Goal: Information Seeking & Learning: Learn about a topic

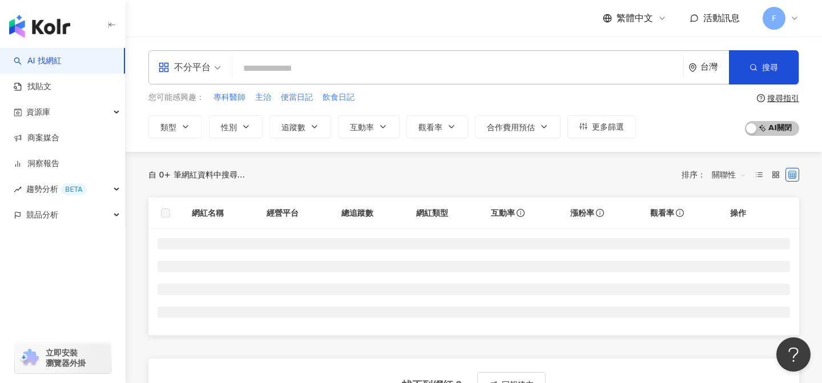
click at [219, 74] on span "不分平台" at bounding box center [189, 67] width 63 height 18
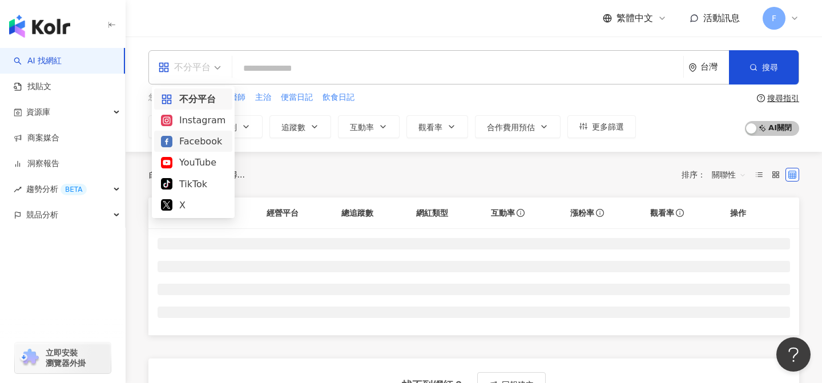
click at [209, 135] on div "Facebook" at bounding box center [193, 141] width 65 height 14
click at [184, 131] on button "類型" at bounding box center [175, 126] width 54 height 23
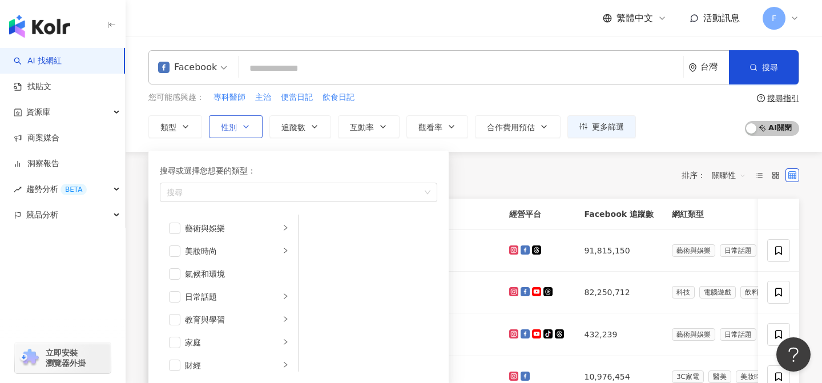
click at [227, 123] on span "性別" at bounding box center [229, 127] width 16 height 9
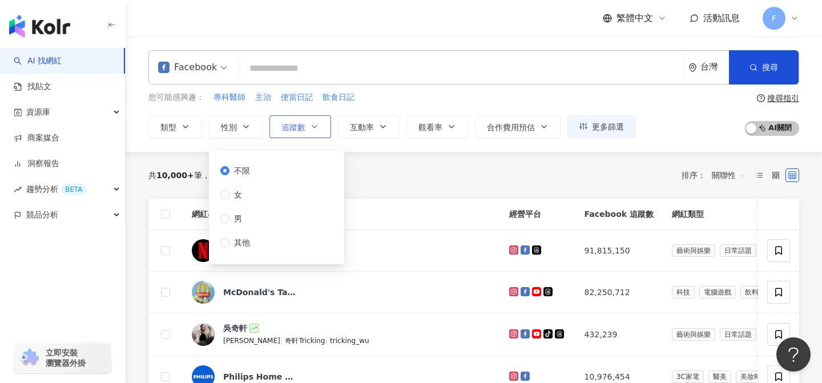
click at [298, 126] on span "追蹤數" at bounding box center [293, 127] width 24 height 9
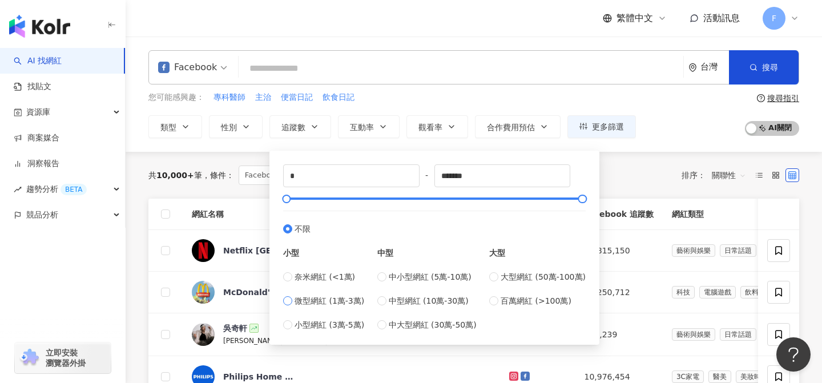
click at [350, 301] on span "微型網紅 (1萬-3萬)" at bounding box center [330, 301] width 70 height 13
type input "*****"
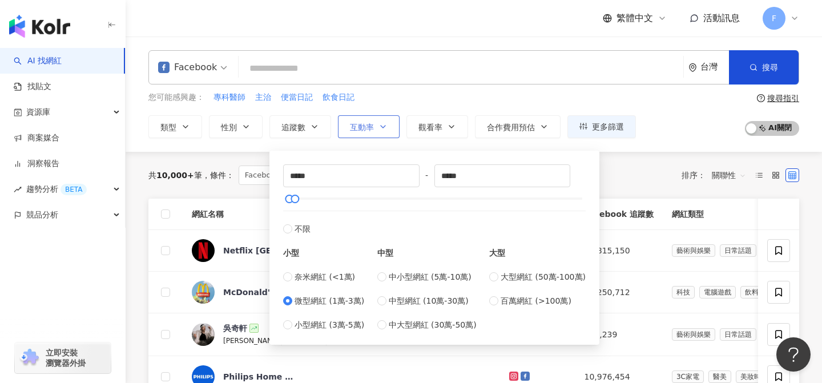
click at [374, 127] on button "互動率" at bounding box center [369, 126] width 62 height 23
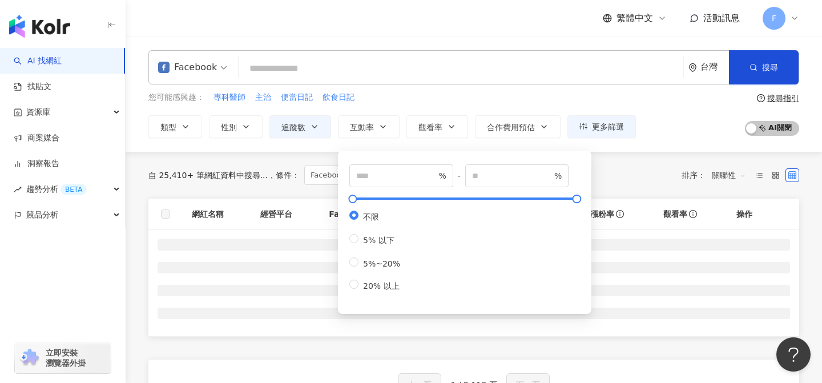
click at [401, 98] on div "您可能感興趣： 專科醫師 主治 便當日記 飲食日記" at bounding box center [392, 97] width 488 height 13
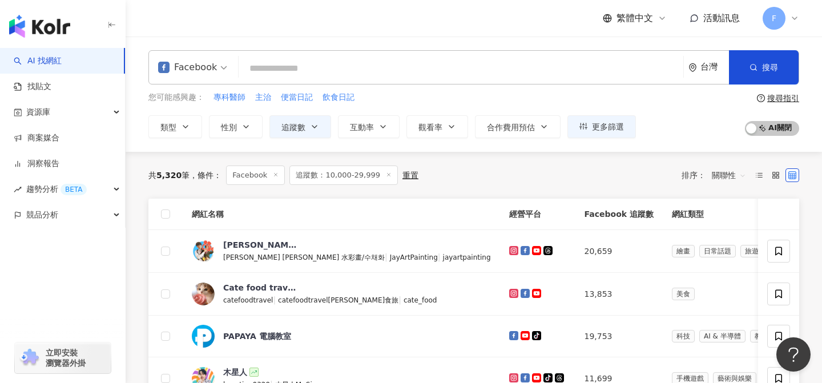
click at [337, 64] on input "search" at bounding box center [461, 69] width 436 height 22
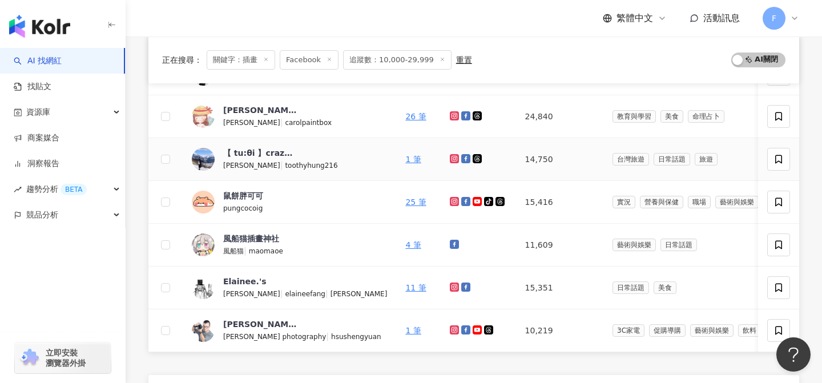
scroll to position [388, 0]
click at [462, 201] on icon at bounding box center [465, 201] width 6 height 6
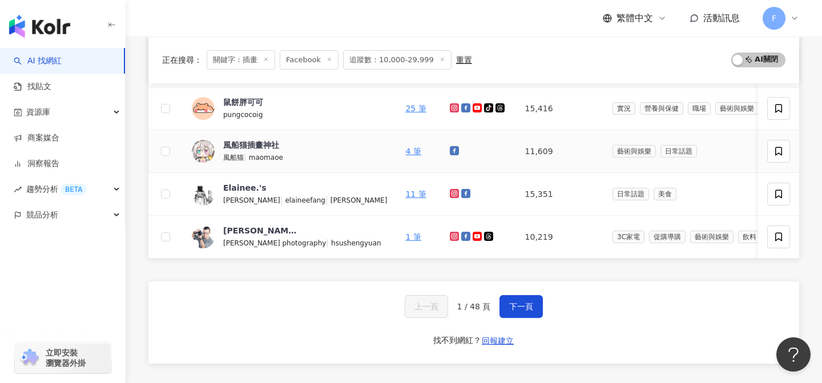
scroll to position [481, 0]
click at [516, 303] on span "下一頁" at bounding box center [521, 305] width 24 height 9
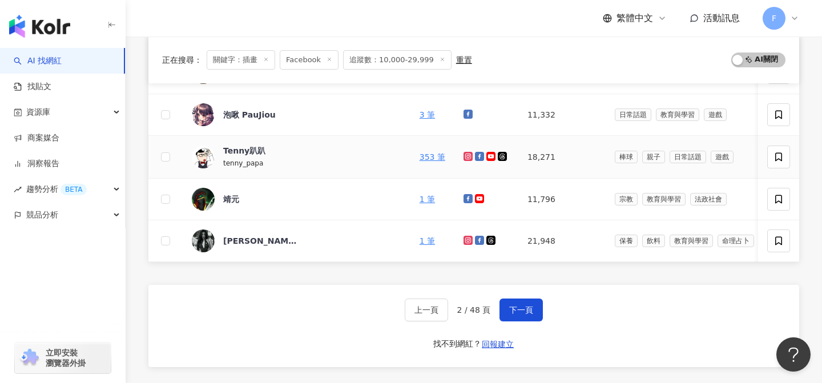
scroll to position [476, 0]
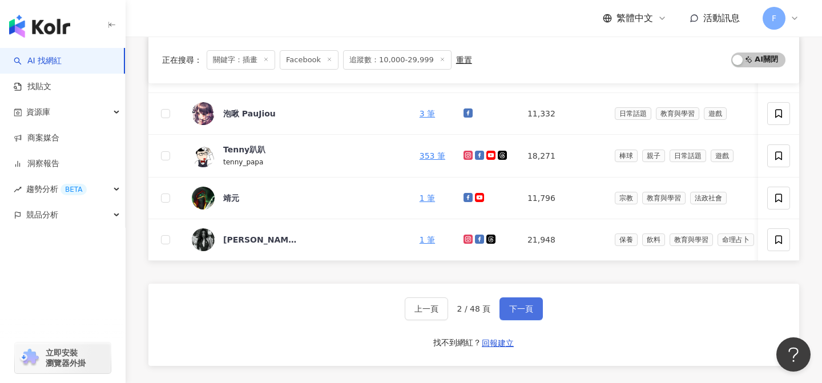
click at [525, 309] on span "下一頁" at bounding box center [521, 308] width 24 height 9
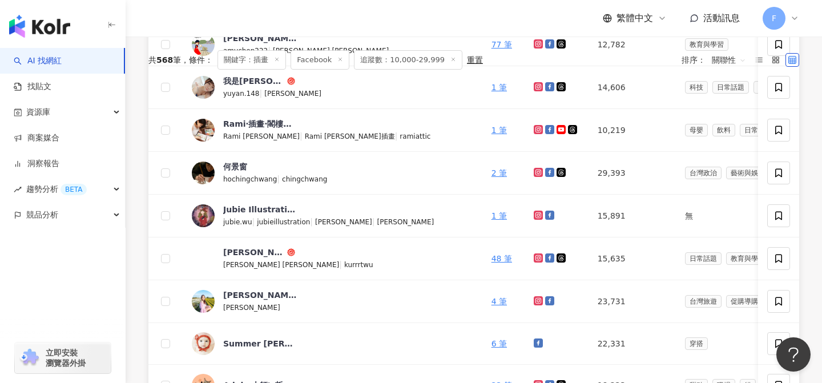
scroll to position [0, 0]
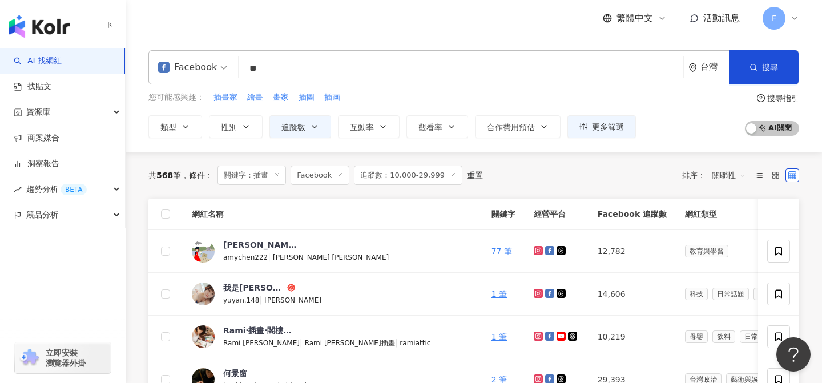
click at [359, 62] on input "**" at bounding box center [461, 69] width 436 height 22
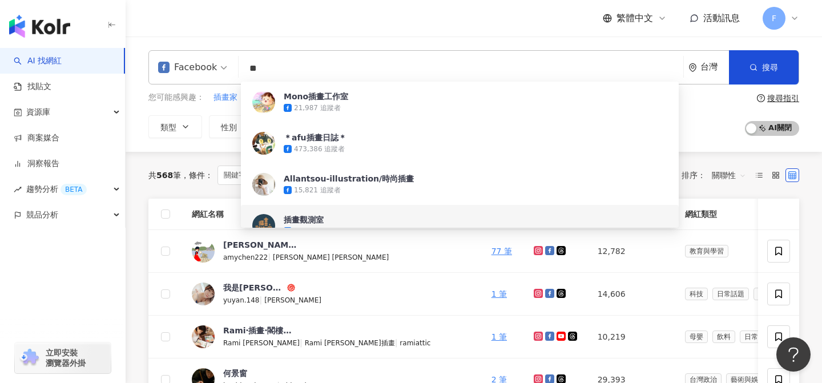
click at [368, 66] on input "**" at bounding box center [461, 69] width 436 height 22
type input "*"
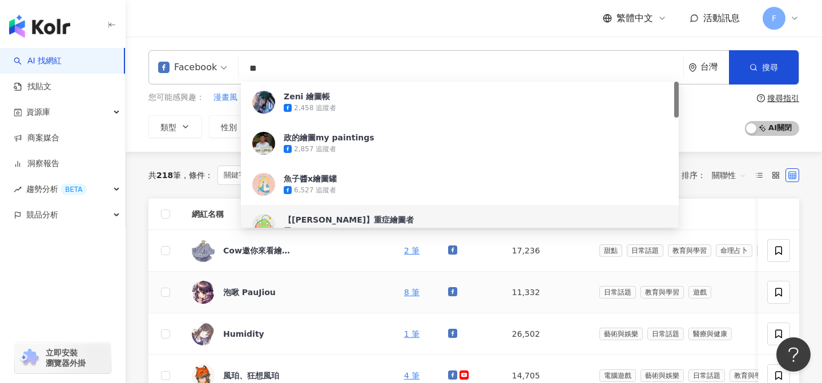
click at [319, 295] on div "泡啾 PauJiou" at bounding box center [289, 292] width 194 height 23
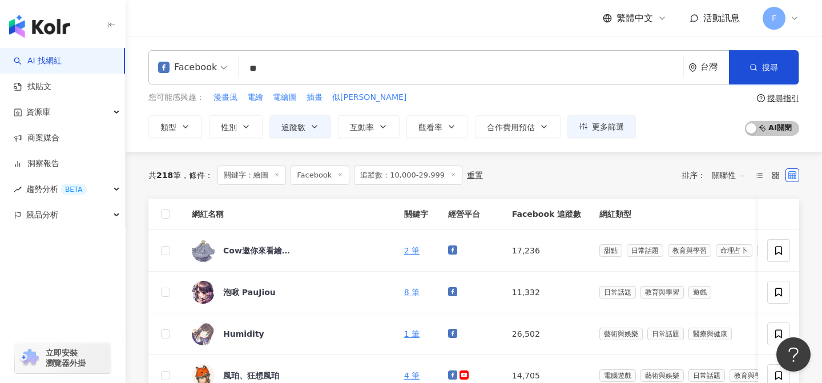
click at [325, 67] on input "**" at bounding box center [461, 69] width 436 height 22
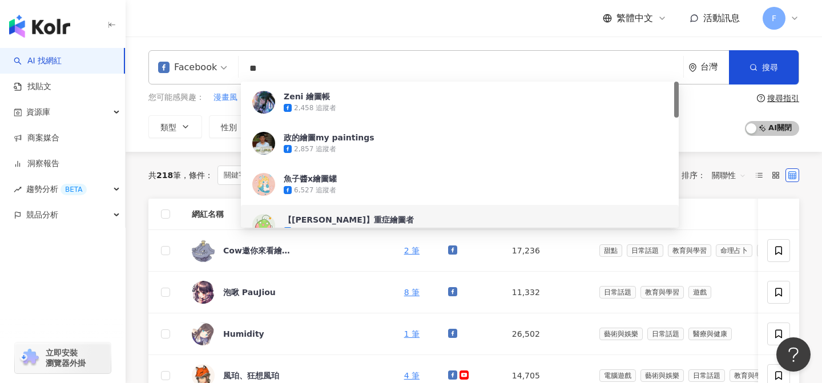
type input "*"
